Goal: Task Accomplishment & Management: Manage account settings

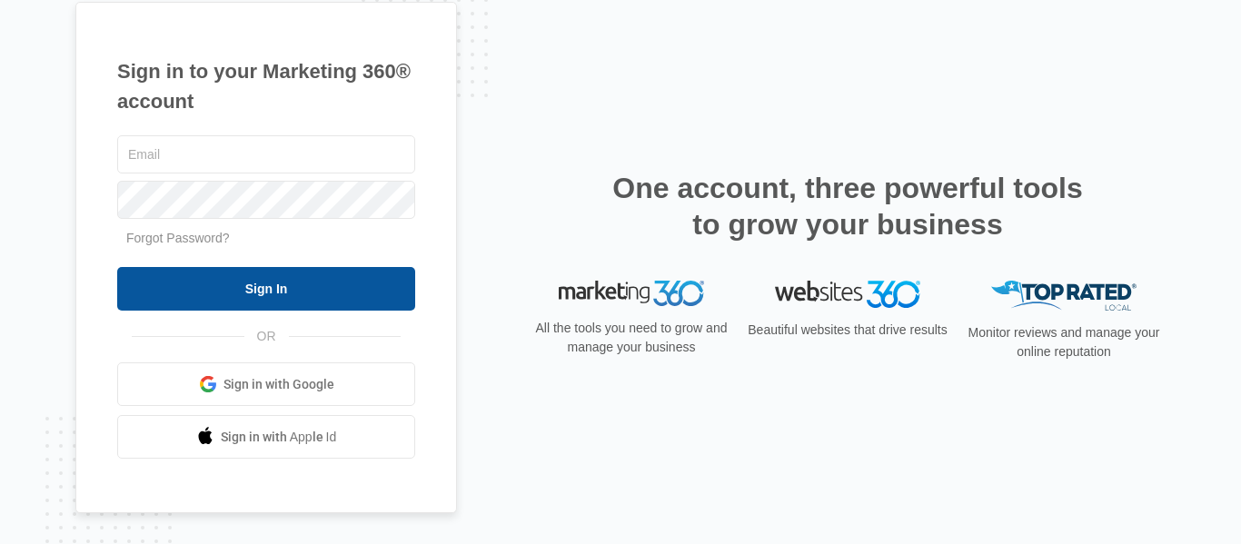
type input "[EMAIL_ADDRESS][DOMAIN_NAME][US_STATE]"
click at [192, 274] on input "Sign In" at bounding box center [266, 289] width 298 height 44
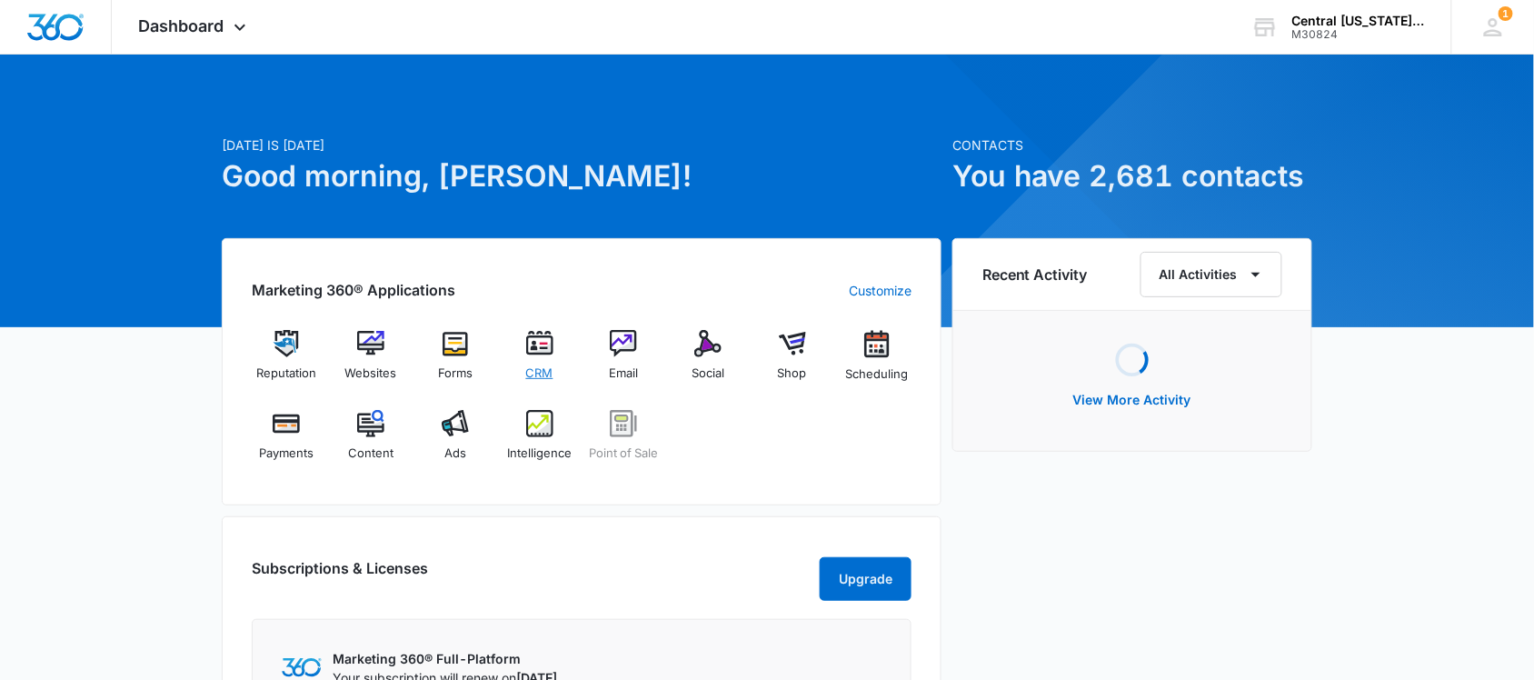
click at [551, 361] on div "CRM" at bounding box center [539, 362] width 70 height 65
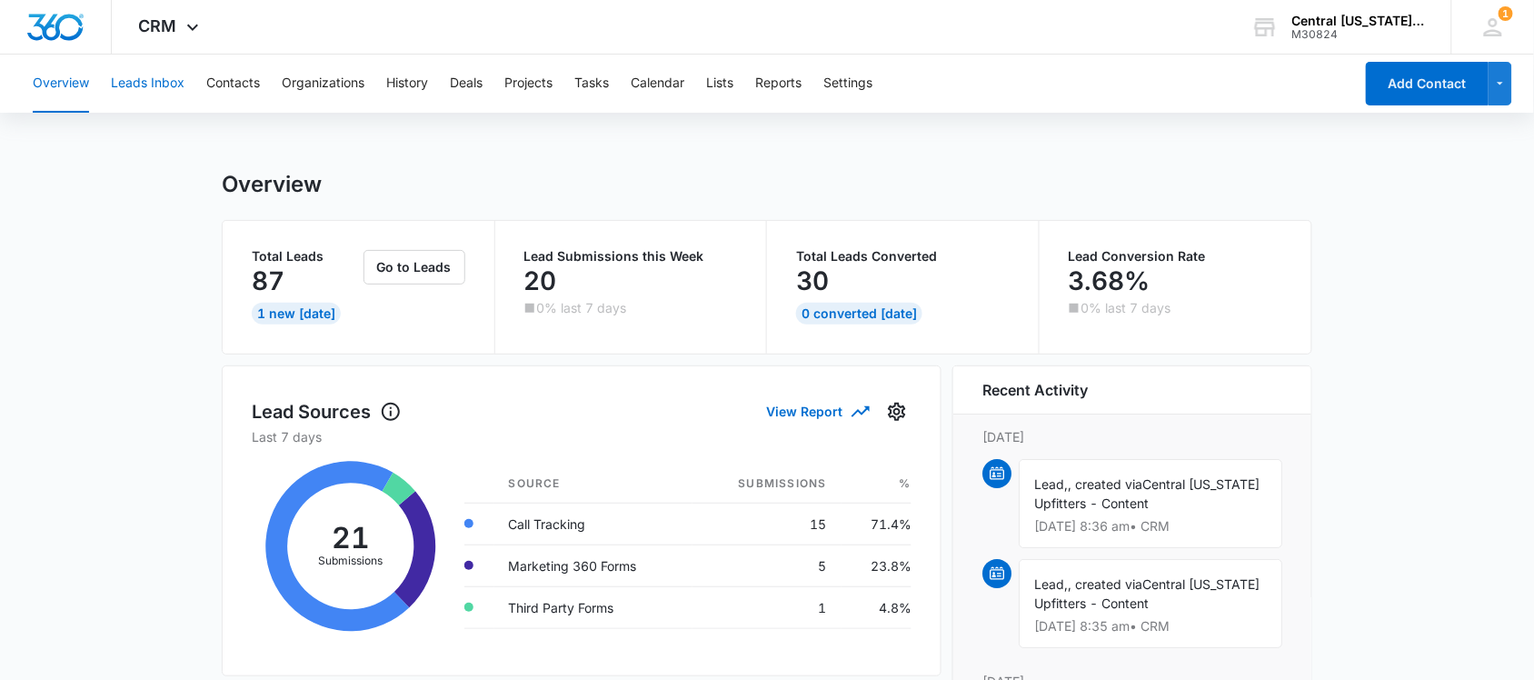
click at [147, 75] on button "Leads Inbox" at bounding box center [148, 84] width 74 height 58
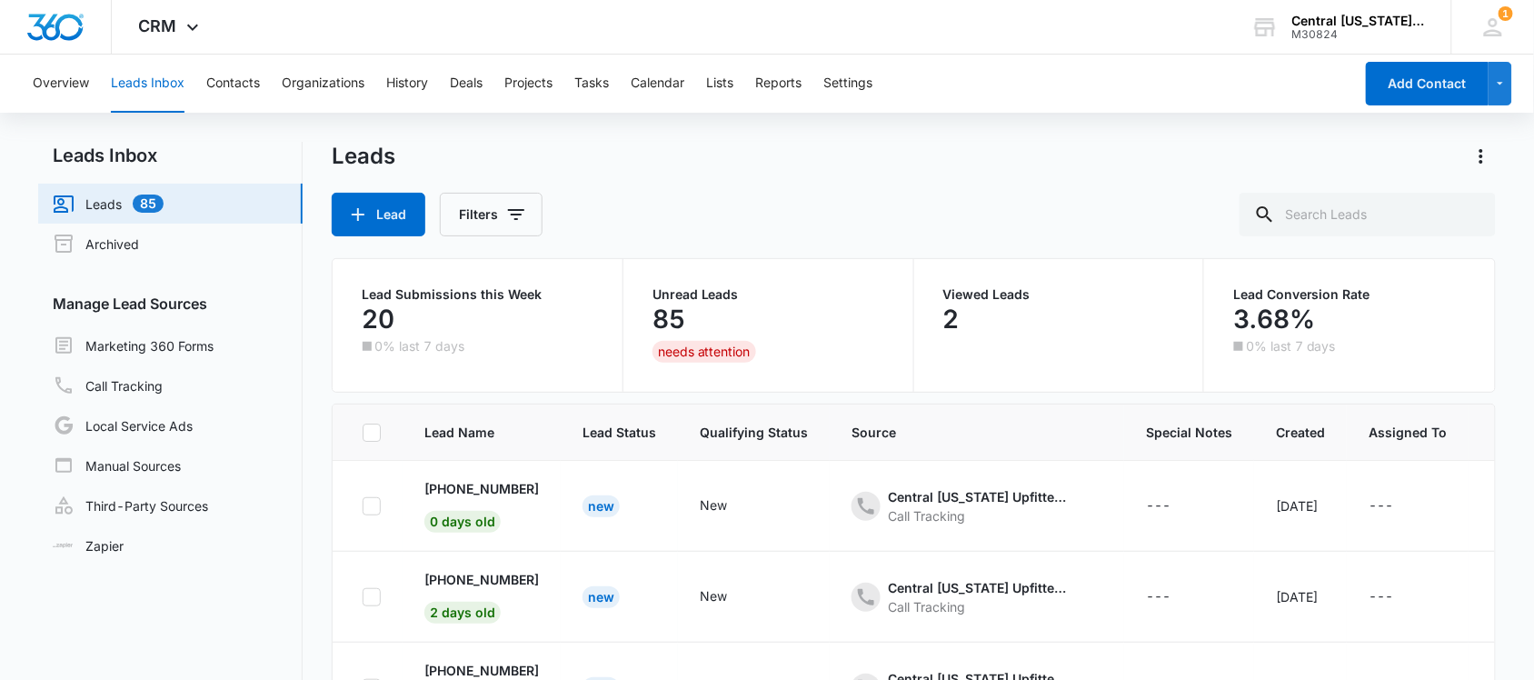
click at [364, 436] on icon at bounding box center [371, 432] width 16 height 16
click at [363, 433] on input "checkbox" at bounding box center [362, 432] width 1 height 1
checkbox input "true"
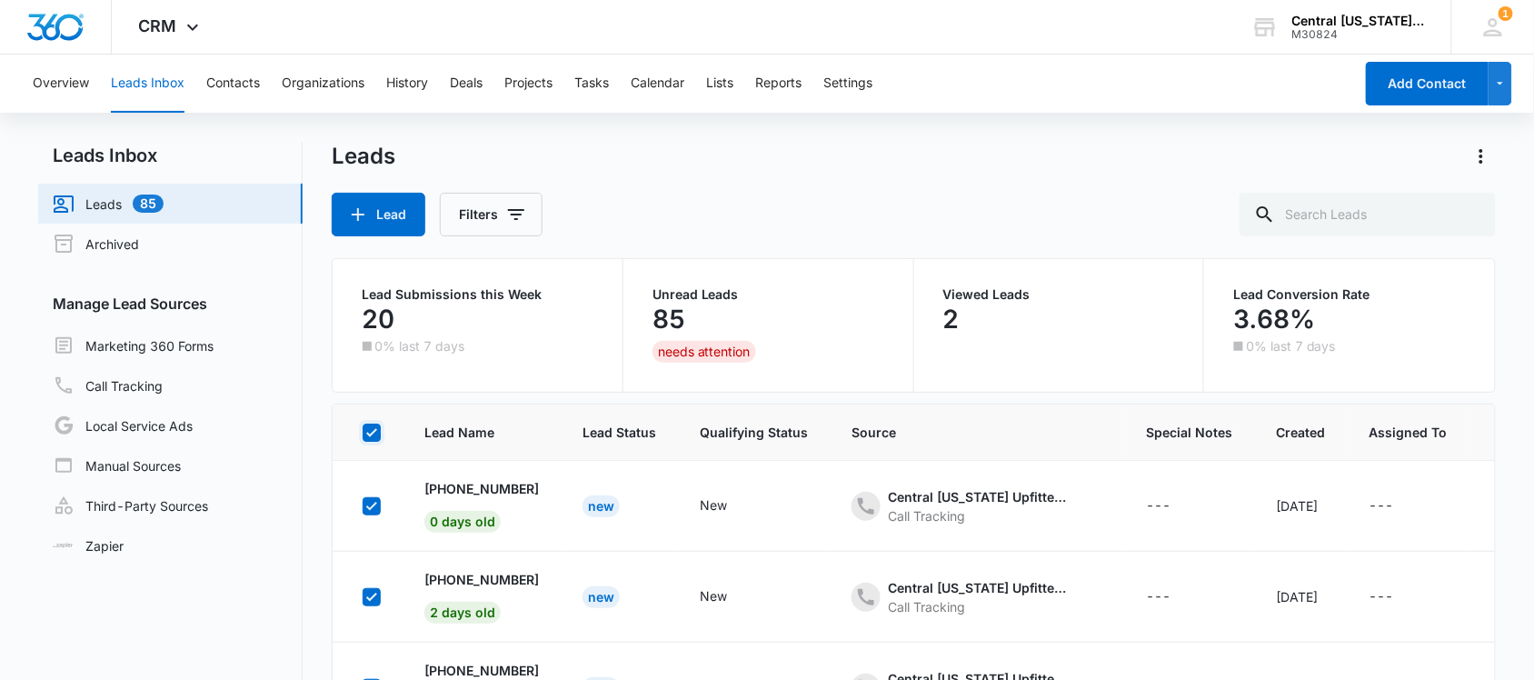
checkbox input "true"
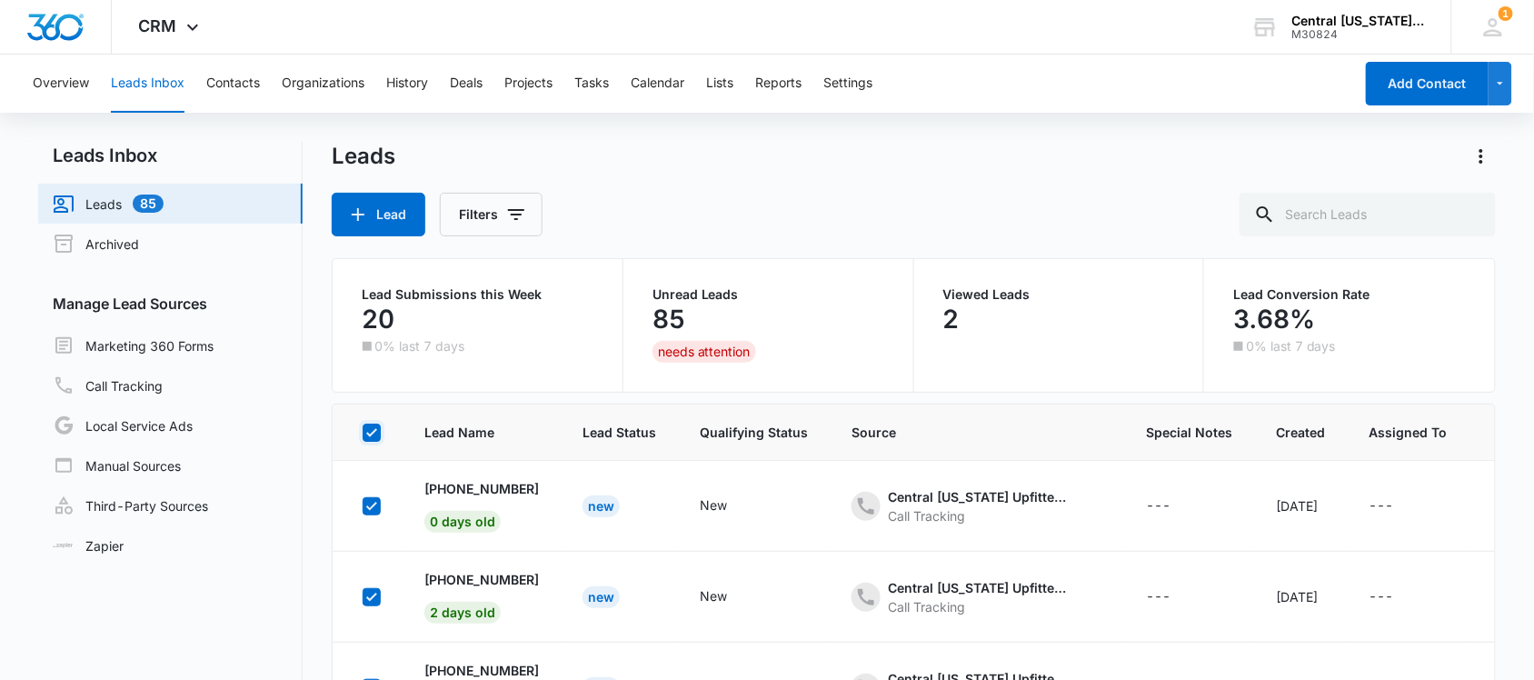
checkbox input "true"
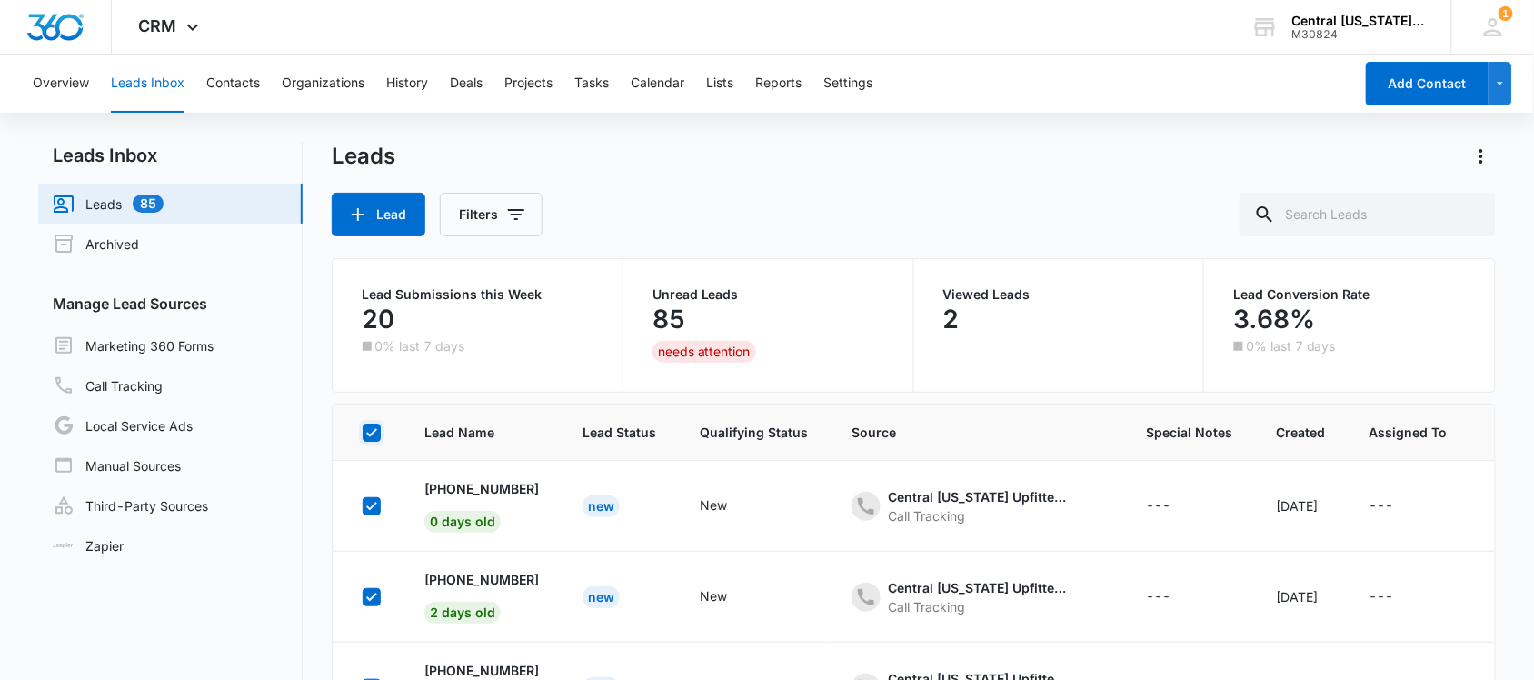
checkbox input "true"
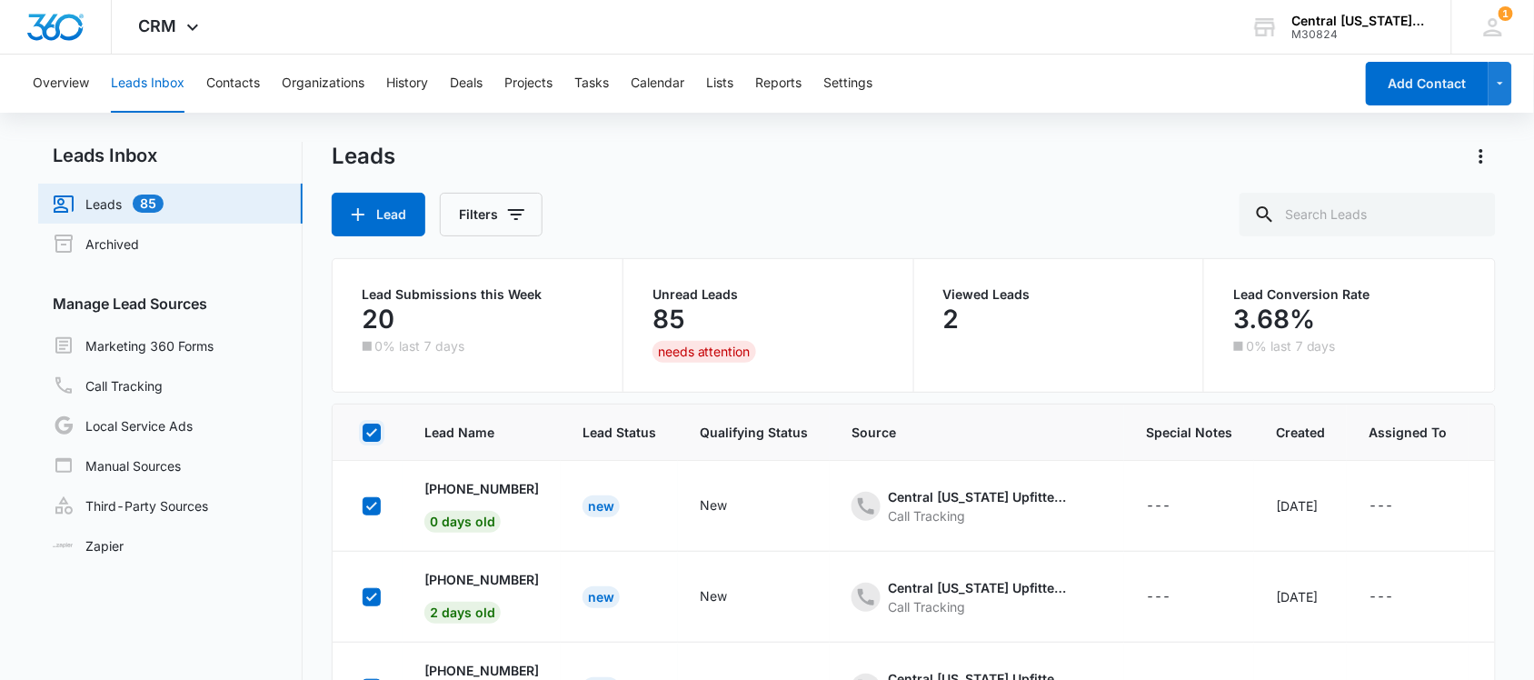
checkbox input "true"
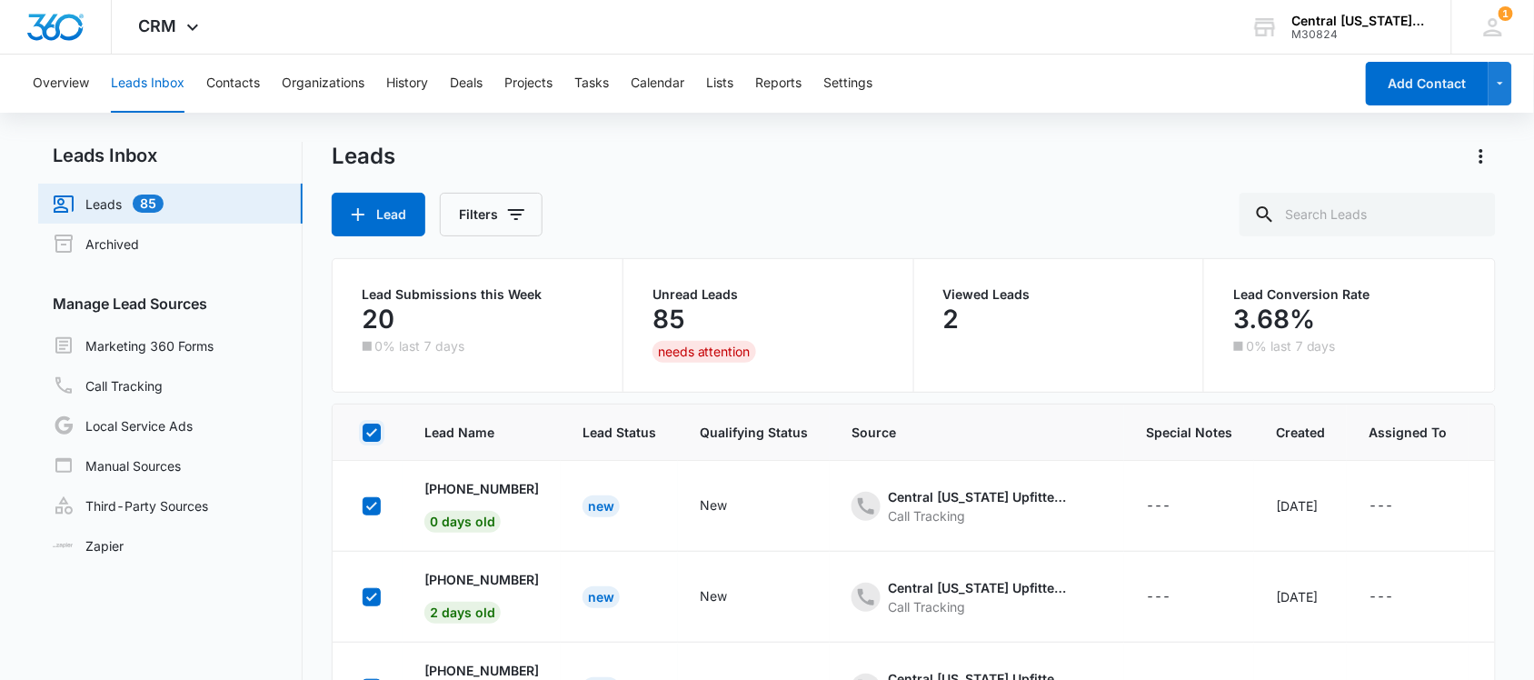
checkbox input "true"
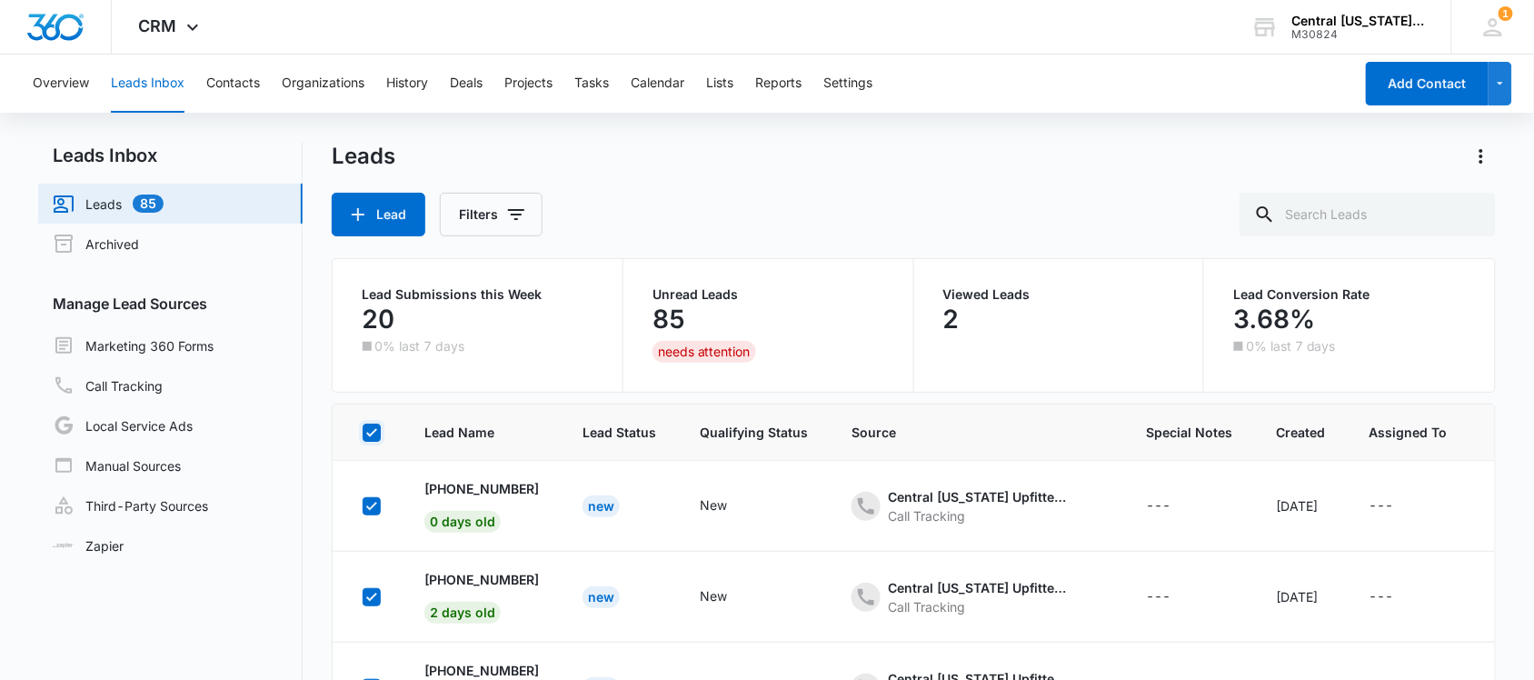
checkbox input "true"
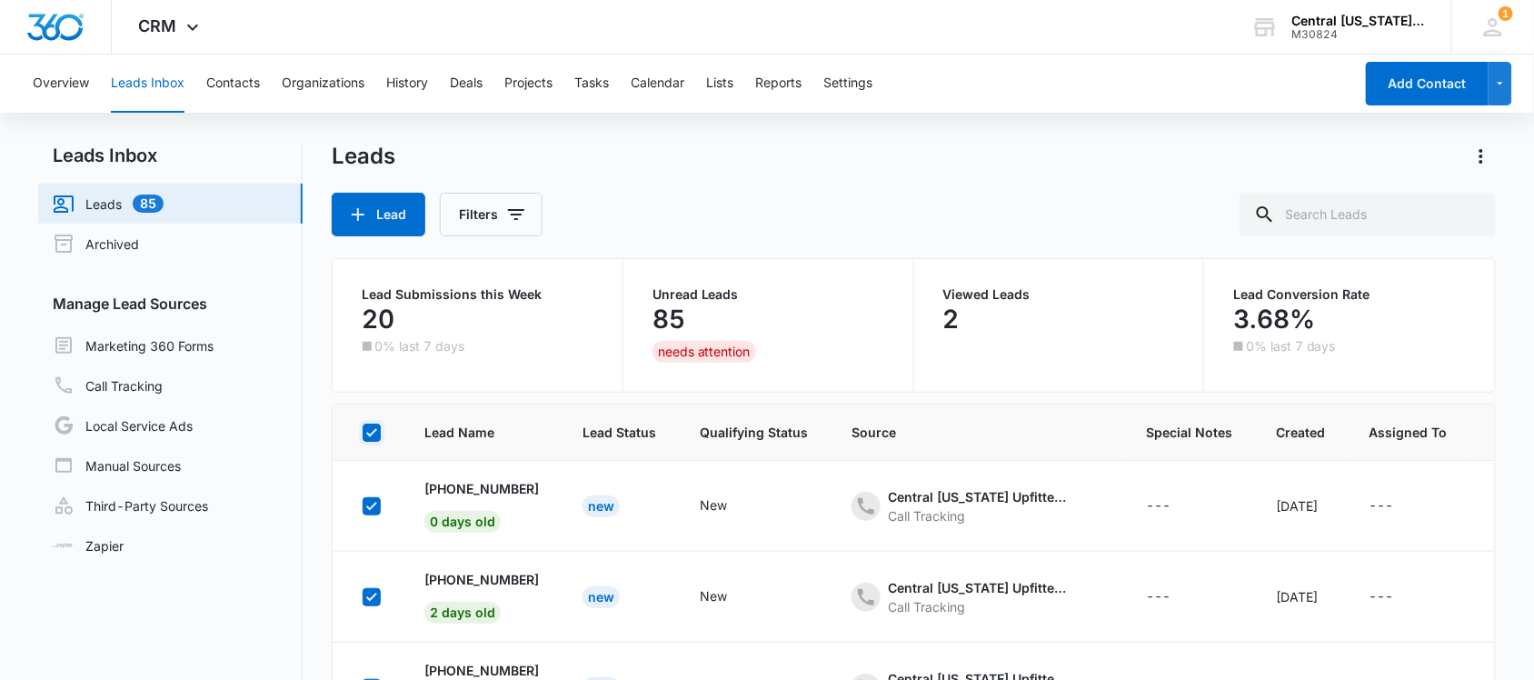
checkbox input "true"
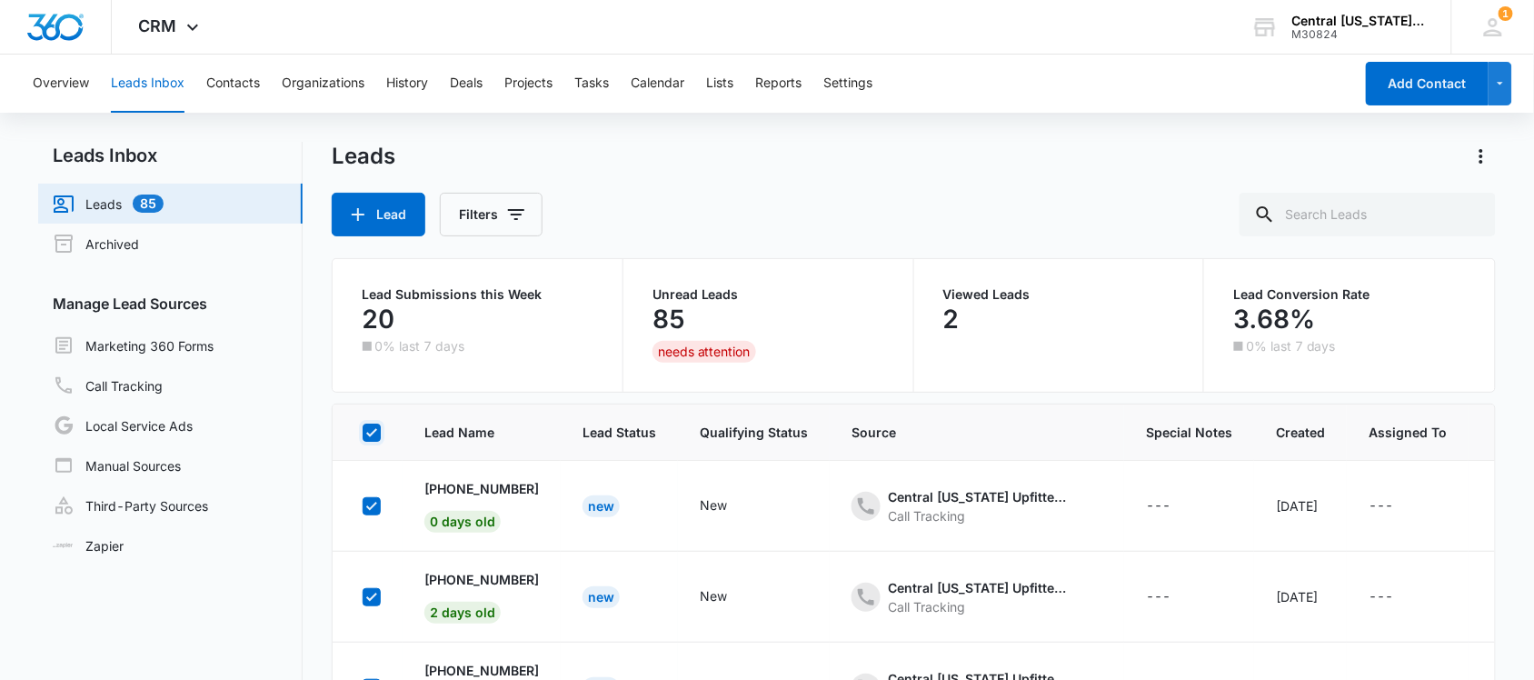
checkbox input "true"
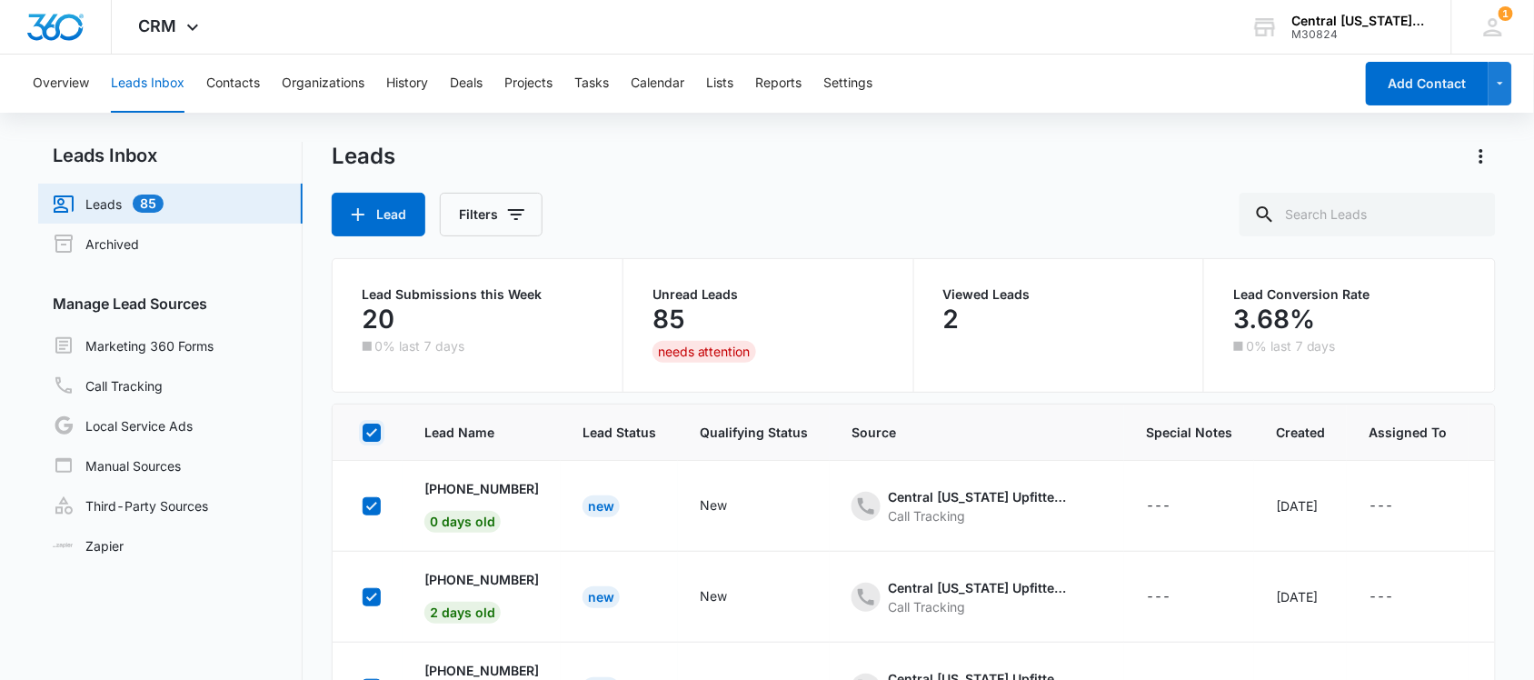
checkbox input "true"
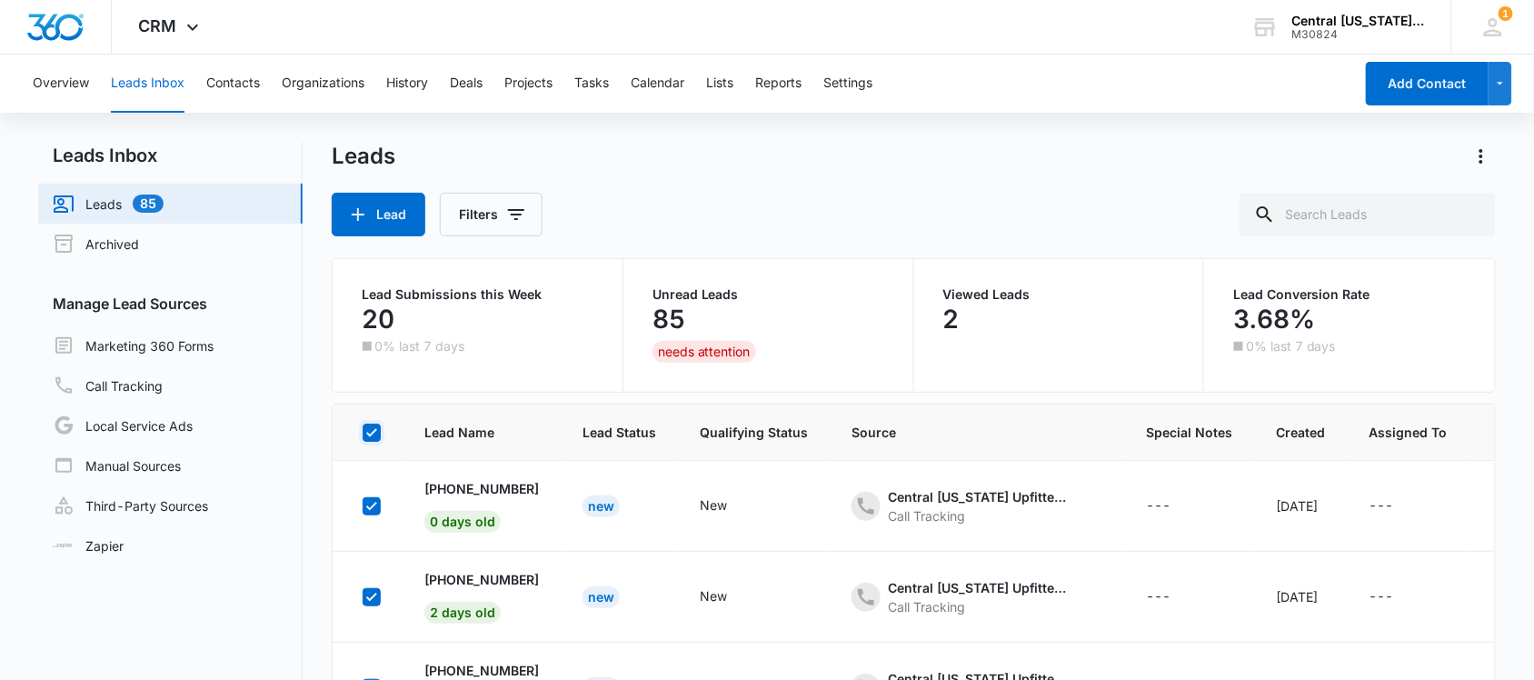
checkbox input "true"
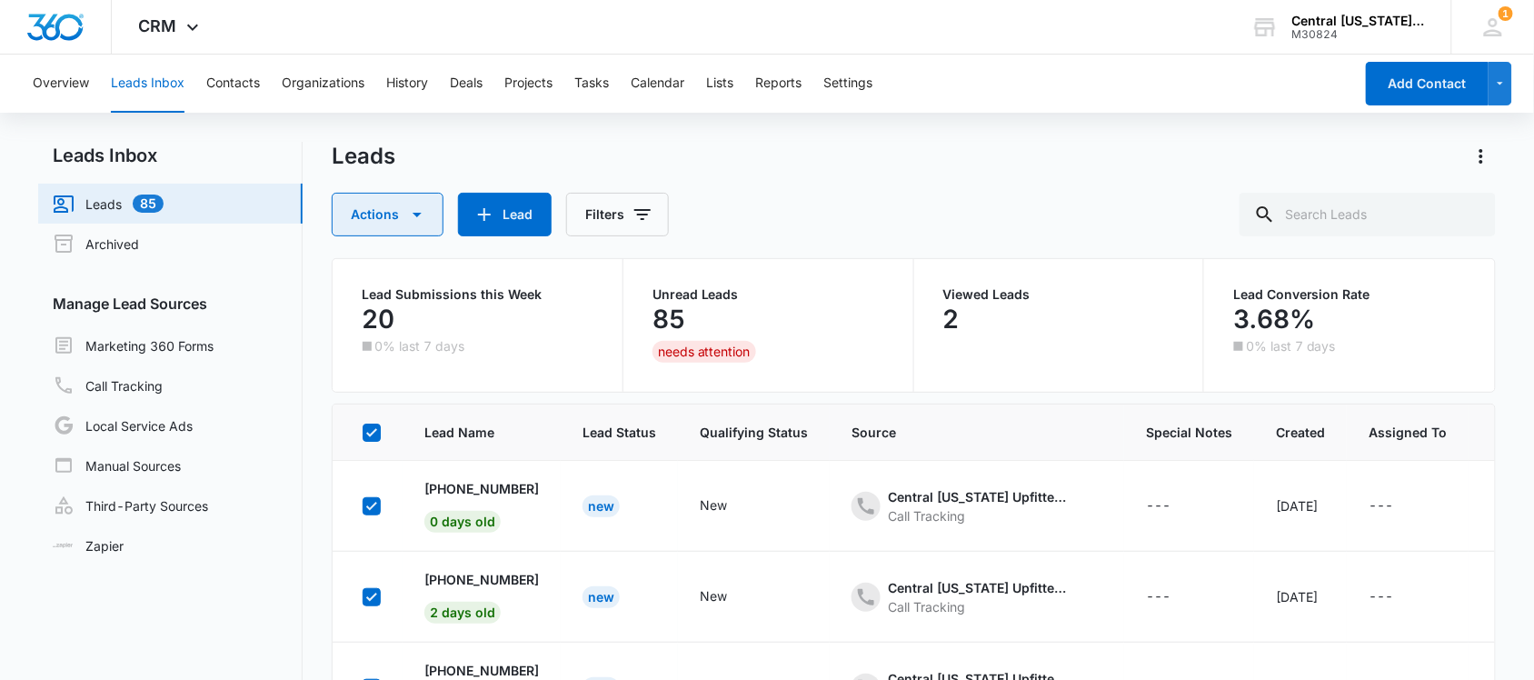
click at [406, 216] on icon "button" at bounding box center [417, 215] width 22 height 22
click at [401, 297] on div "Archive" at bounding box center [401, 300] width 94 height 13
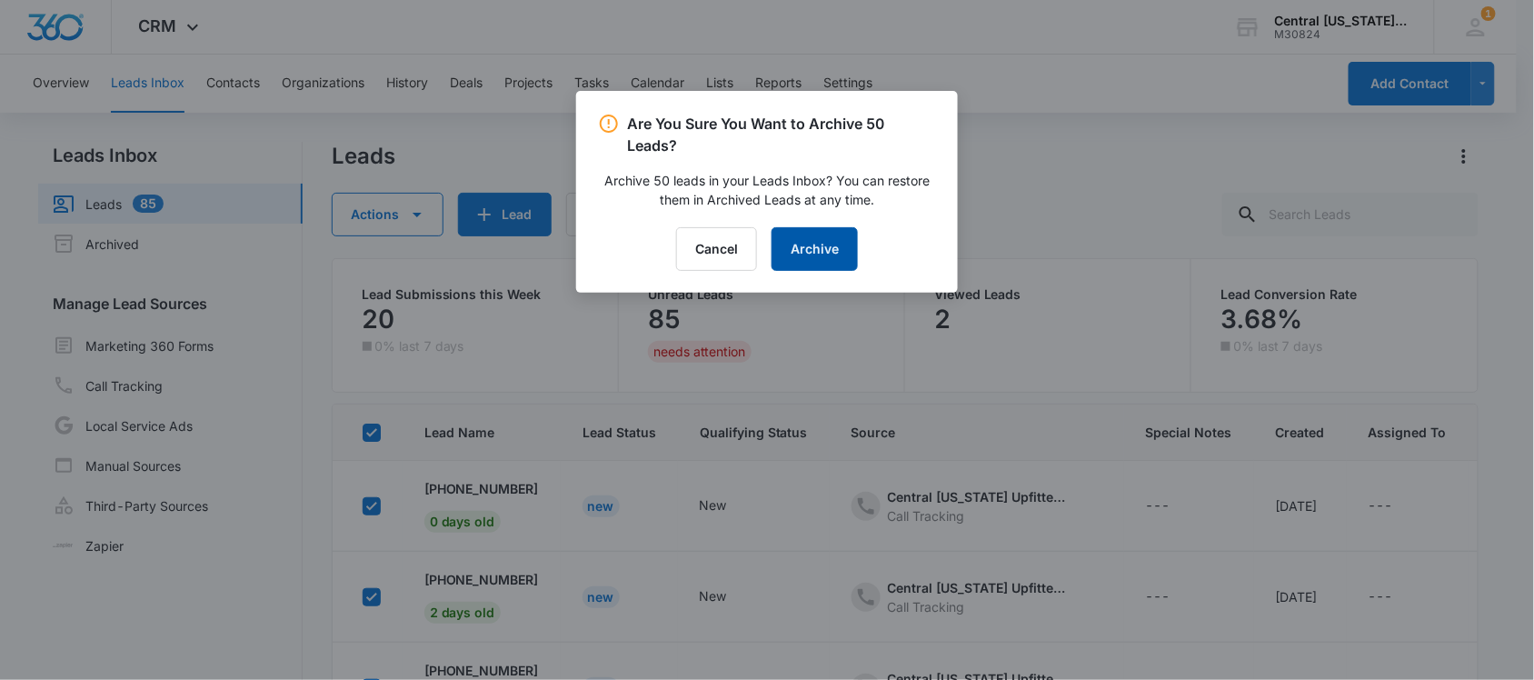
click at [839, 261] on button "Archive" at bounding box center [815, 249] width 86 height 44
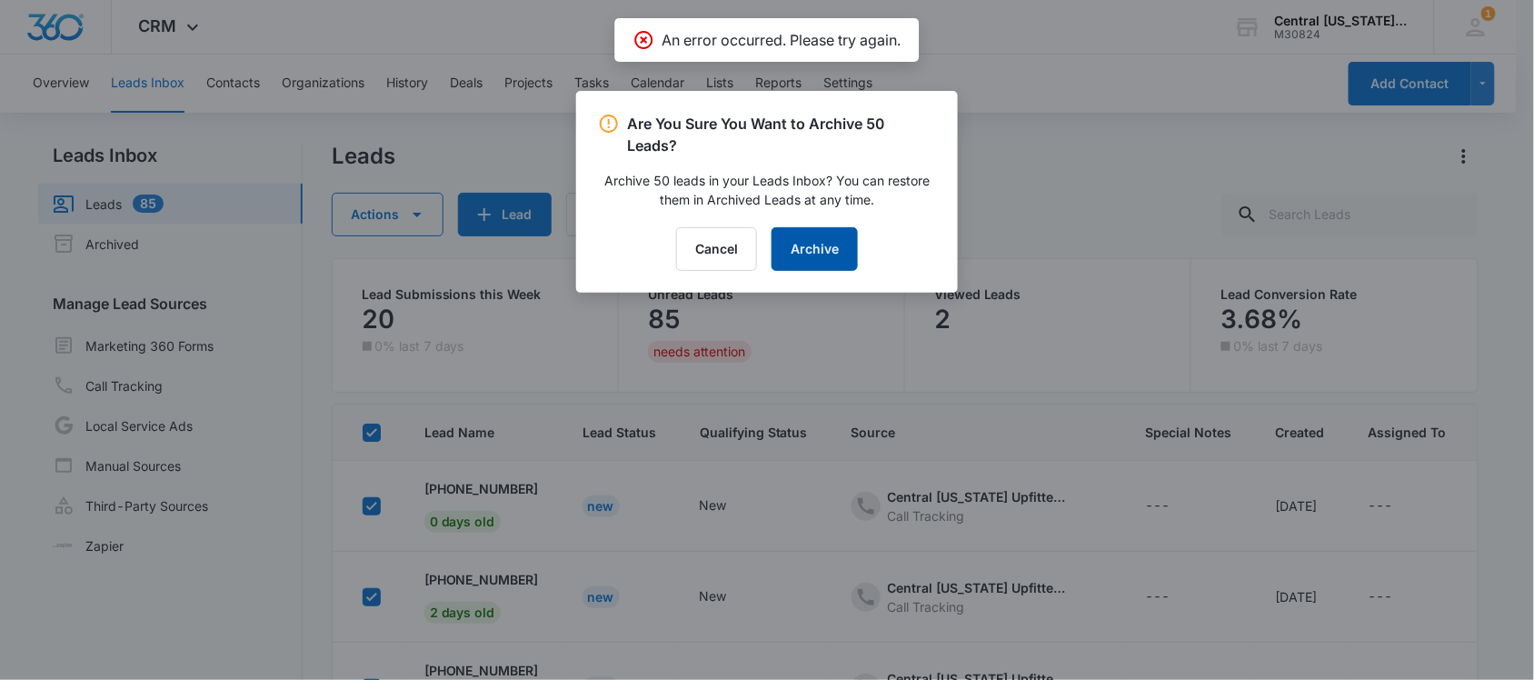
click at [816, 255] on button "Archive" at bounding box center [815, 249] width 86 height 44
click at [727, 246] on button "Cancel" at bounding box center [716, 249] width 81 height 44
